Goal: Information Seeking & Learning: Learn about a topic

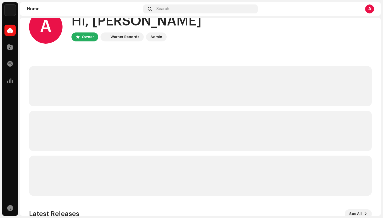
scroll to position [3, 0]
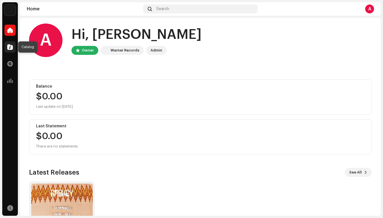
click at [10, 48] on span at bounding box center [10, 47] width 6 height 4
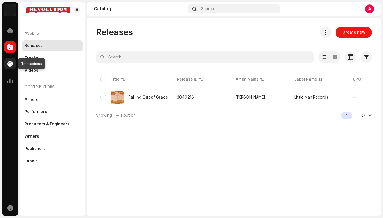
click at [11, 65] on span at bounding box center [10, 63] width 6 height 4
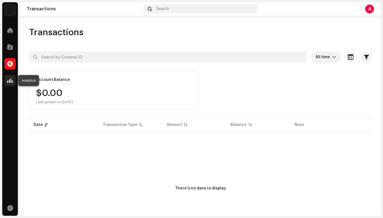
click at [10, 79] on span at bounding box center [10, 80] width 6 height 4
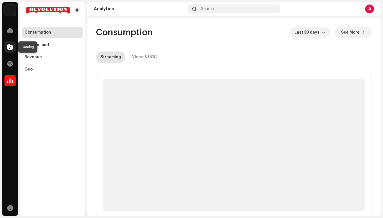
click at [9, 45] on span at bounding box center [10, 47] width 6 height 4
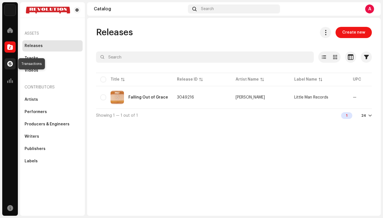
click at [12, 64] on span at bounding box center [10, 63] width 6 height 4
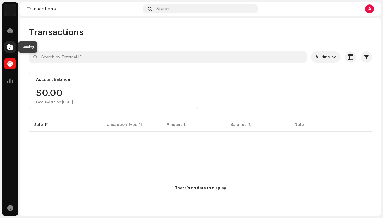
click at [9, 45] on span at bounding box center [10, 47] width 6 height 4
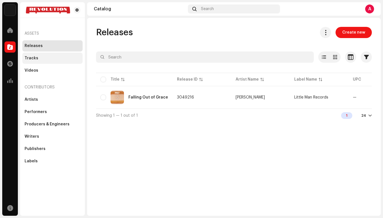
click at [65, 58] on div "Tracks" at bounding box center [53, 58] width 56 height 4
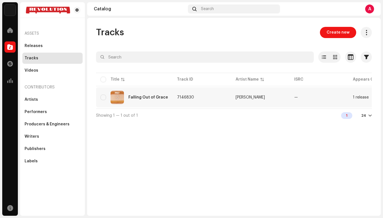
click at [166, 97] on td "Falling Out of Grace" at bounding box center [134, 97] width 77 height 20
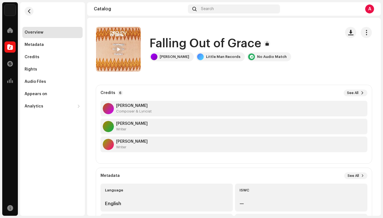
scroll to position [54, 0]
click at [356, 92] on button "See All" at bounding box center [356, 92] width 24 height 7
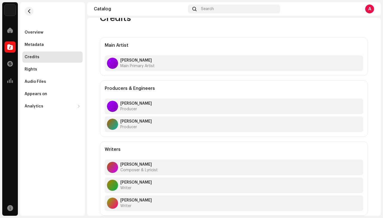
scroll to position [35, 0]
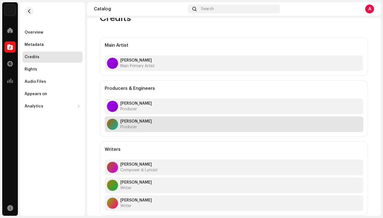
click at [210, 124] on div "[PERSON_NAME] Producer" at bounding box center [234, 124] width 259 height 16
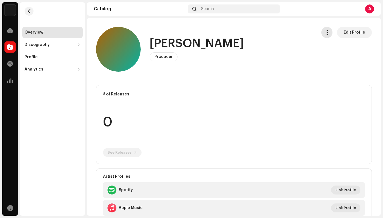
click at [326, 32] on span "button" at bounding box center [327, 32] width 5 height 4
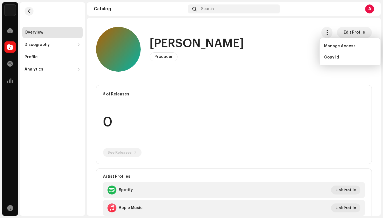
click at [304, 48] on div "[PERSON_NAME] Producer Edit Profile" at bounding box center [204, 49] width 216 height 45
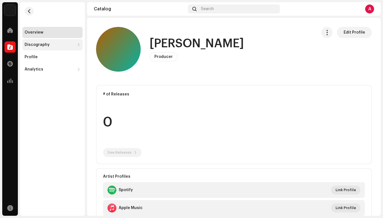
click at [35, 46] on div "Discography" at bounding box center [37, 44] width 25 height 4
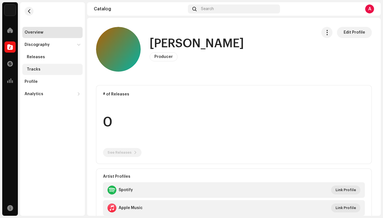
click at [32, 69] on div "Tracks" at bounding box center [34, 69] width 14 height 4
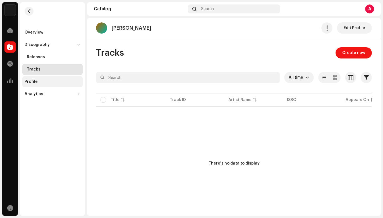
click at [28, 82] on div "Profile" at bounding box center [31, 81] width 13 height 4
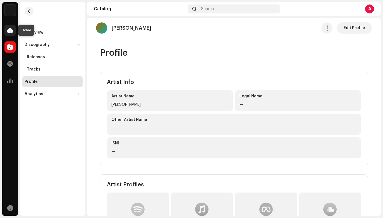
click at [10, 32] on span at bounding box center [10, 30] width 6 height 4
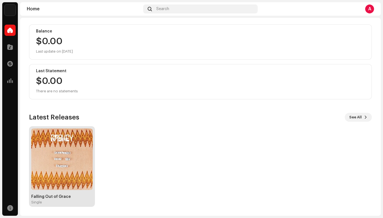
click at [68, 145] on img at bounding box center [61, 158] width 61 height 61
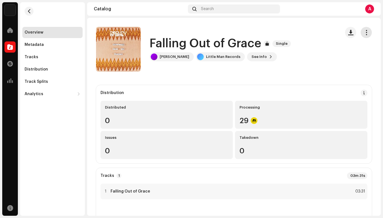
click at [365, 32] on span "button" at bounding box center [366, 32] width 5 height 4
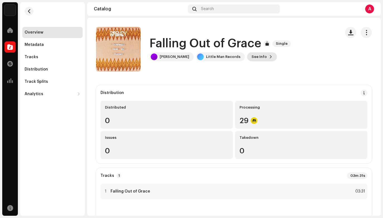
click at [247, 56] on button "See Info" at bounding box center [262, 56] width 30 height 9
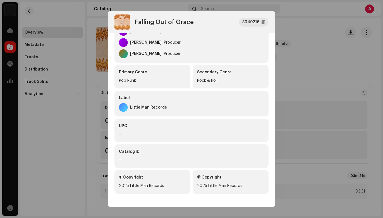
scroll to position [116, 0]
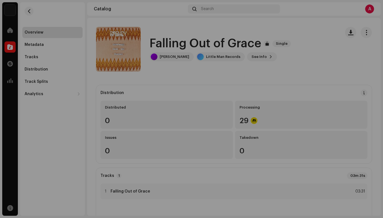
click at [72, 73] on div "Falling Out of Grace 3049216 Metadata Distribution Metadata Language English Re…" at bounding box center [191, 109] width 383 height 218
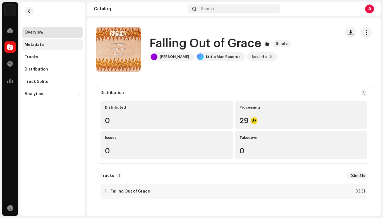
click at [34, 44] on div "Metadata" at bounding box center [34, 44] width 19 height 4
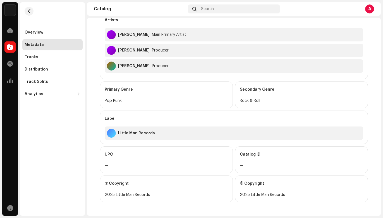
scroll to position [176, 0]
click at [36, 33] on div "Overview" at bounding box center [34, 32] width 19 height 4
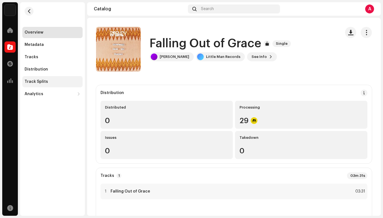
click at [39, 80] on div "Track Splits" at bounding box center [36, 81] width 23 height 4
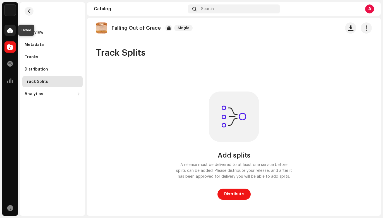
click at [10, 31] on span at bounding box center [10, 30] width 6 height 4
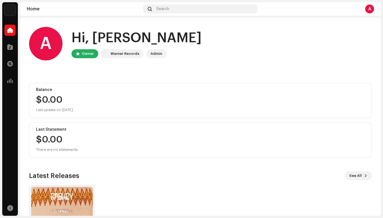
click at [369, 8] on div "A" at bounding box center [369, 8] width 9 height 9
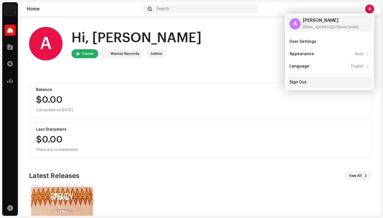
click at [294, 84] on div "Sign Out" at bounding box center [298, 82] width 17 height 4
